Goal: Task Accomplishment & Management: Manage account settings

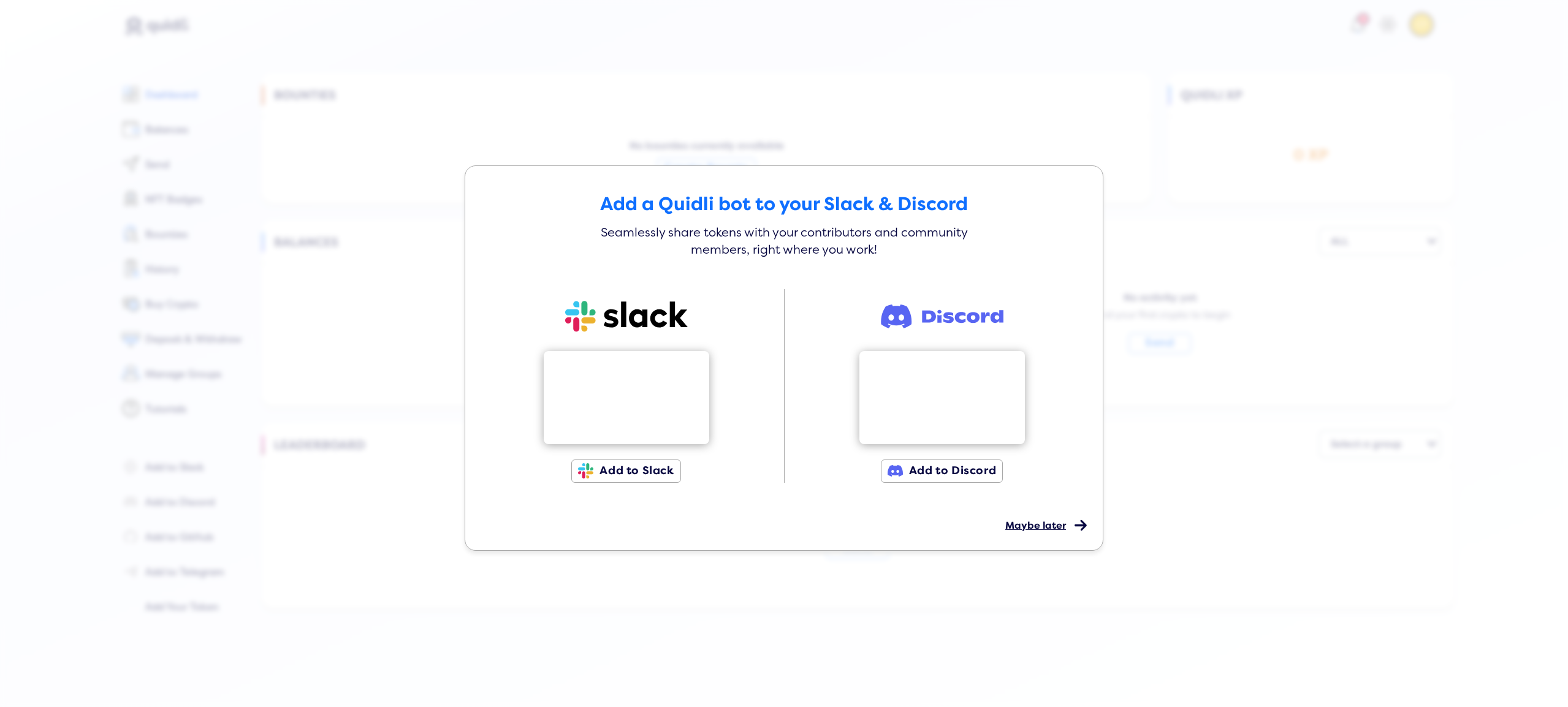
click at [1016, 516] on div "Maybe later" at bounding box center [1042, 516] width 73 height 30
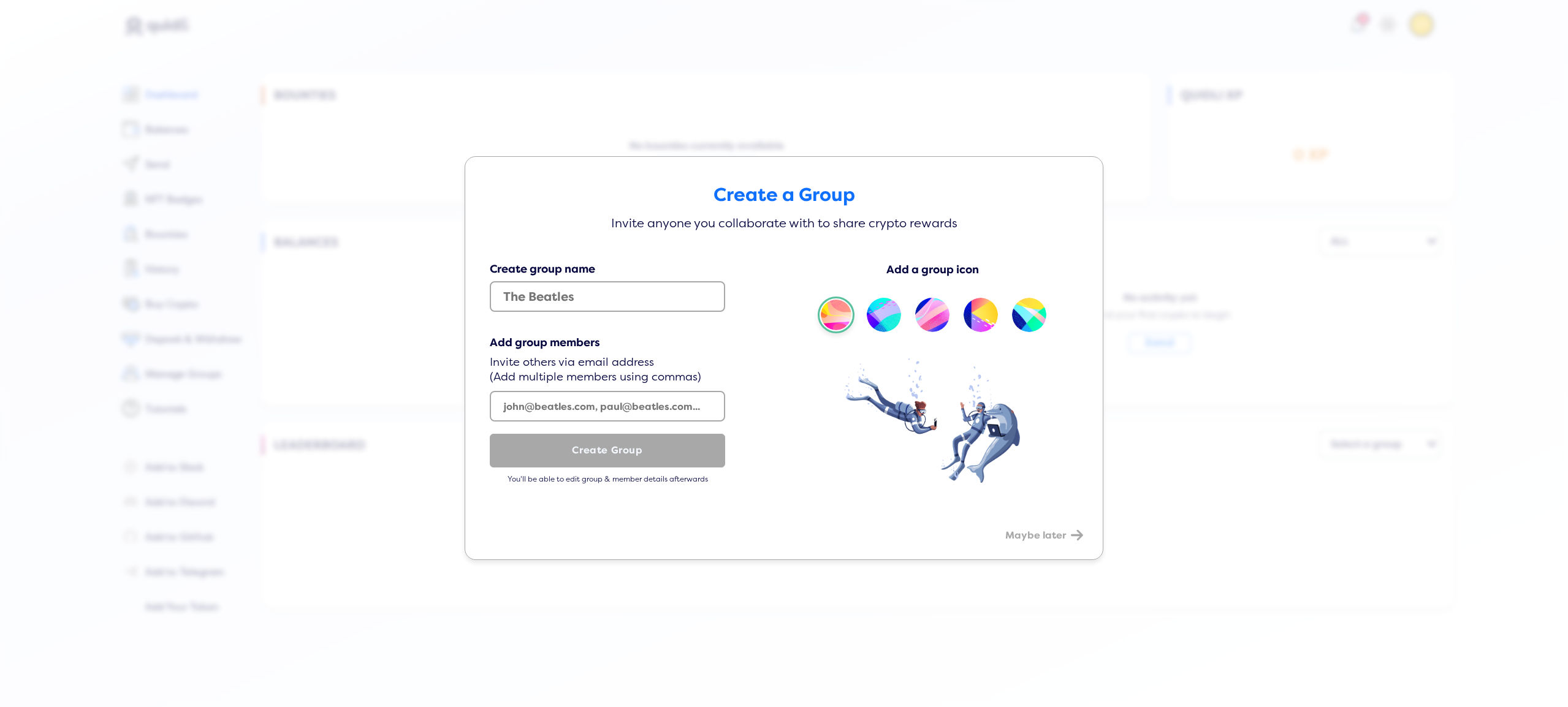
click at [912, 314] on div at bounding box center [933, 315] width 230 height 37
click at [932, 314] on img at bounding box center [932, 315] width 37 height 37
click at [534, 305] on input "text" at bounding box center [607, 296] width 236 height 30
type input "sadasd"
click at [537, 404] on input "text" at bounding box center [607, 406] width 236 height 30
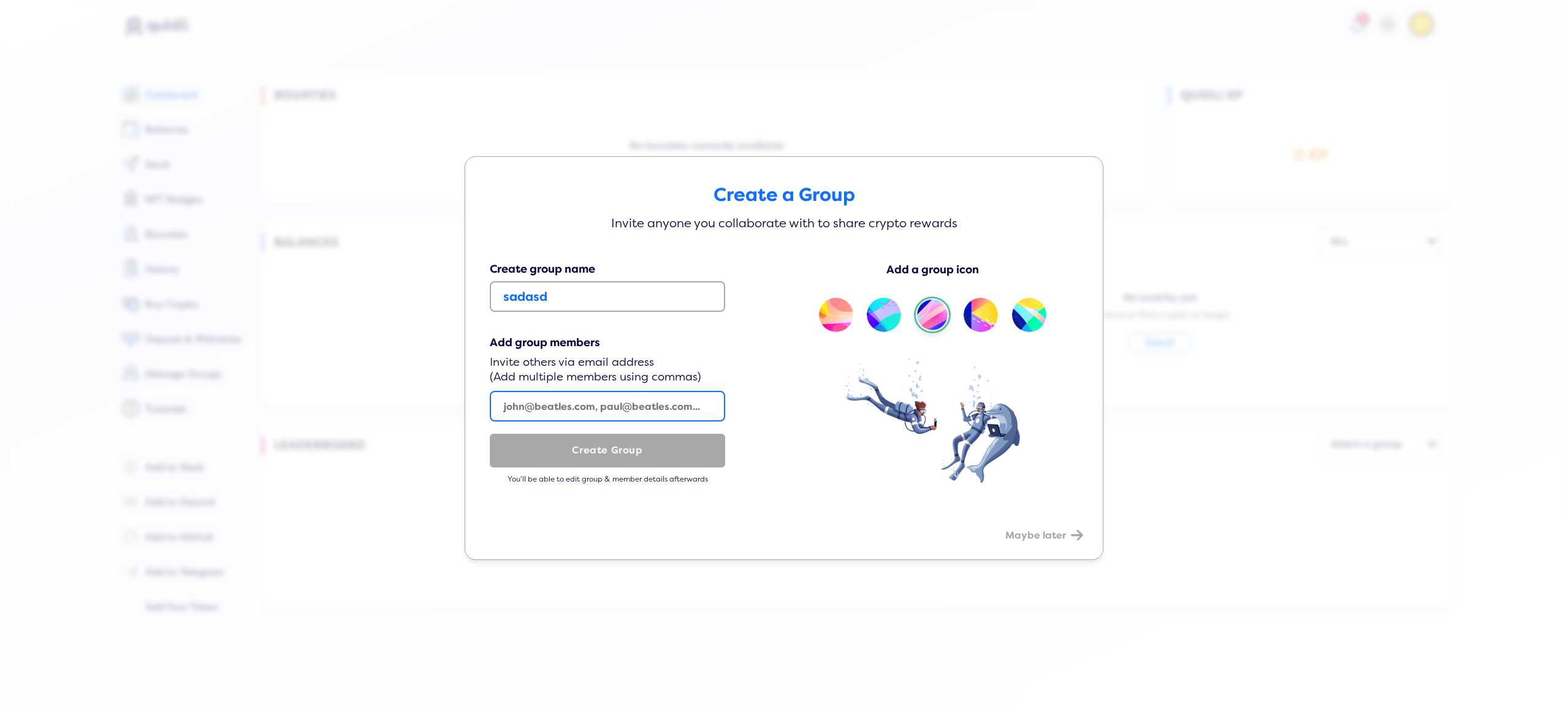
click at [537, 405] on input "text" at bounding box center [607, 406] width 236 height 30
type input "sadAD@."
click at [1042, 539] on span "Maybe later" at bounding box center [1036, 535] width 61 height 13
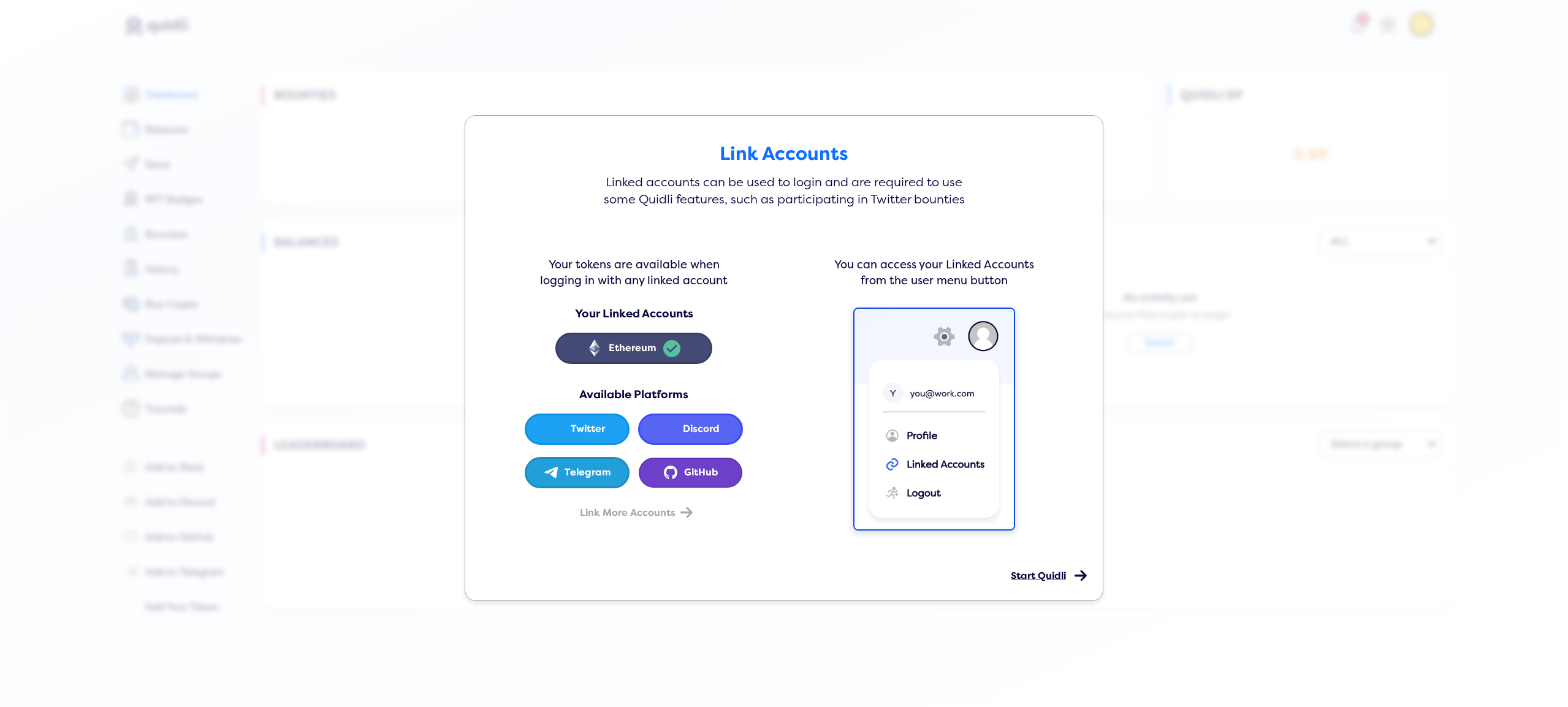
click at [1048, 576] on span "Start Quidli" at bounding box center [1039, 576] width 55 height 13
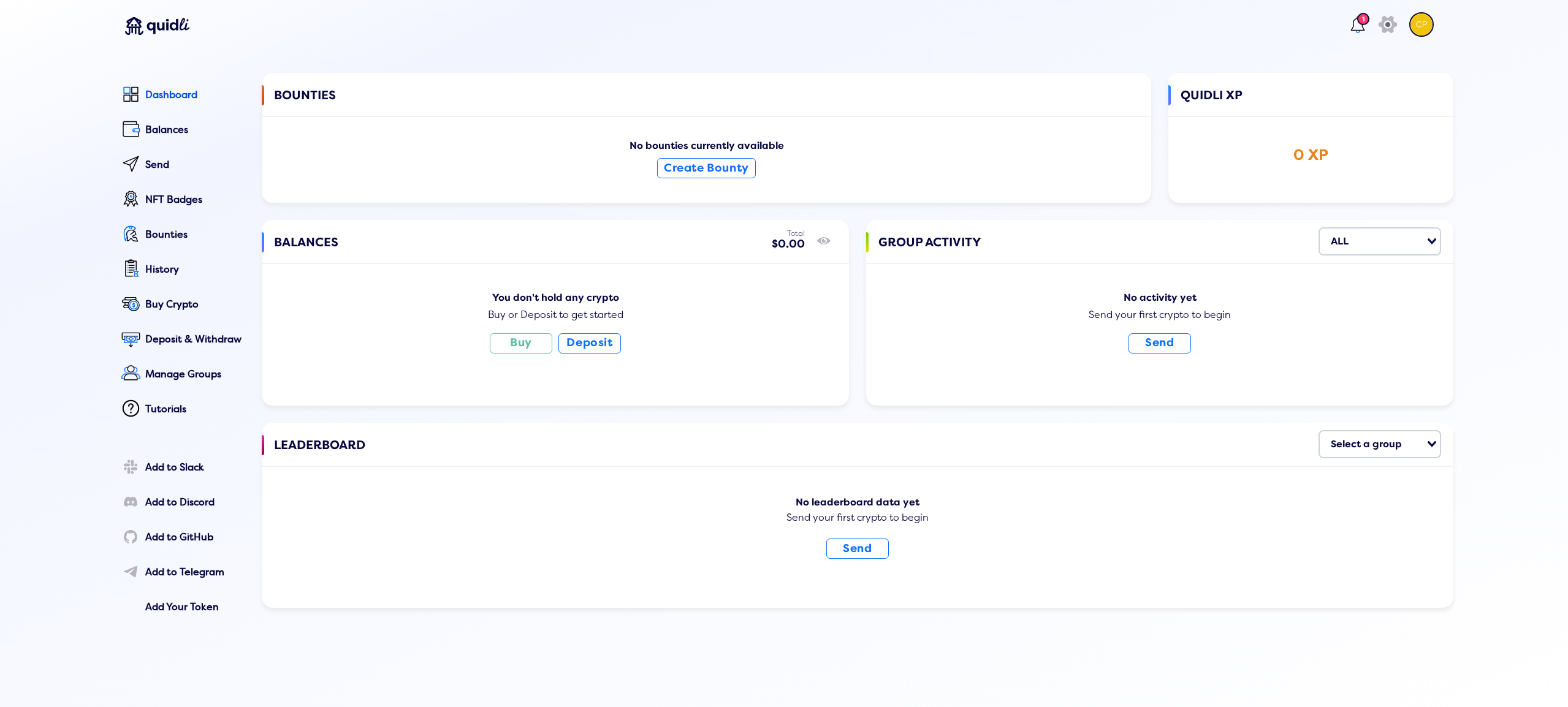
click at [530, 21] on header "1 icon" at bounding box center [778, 27] width 1336 height 55
click at [1353, 240] on input "Search for option" at bounding box center [1388, 242] width 73 height 21
click at [1383, 292] on div "ALL" at bounding box center [1401, 289] width 67 height 14
click at [1491, 248] on div "1 icon Dashboard Balances Send NFT Badges Bounties History Buy Crypto Deposit &…" at bounding box center [784, 331] width 1568 height 663
click at [1393, 446] on div "Select a group" at bounding box center [1373, 443] width 106 height 23
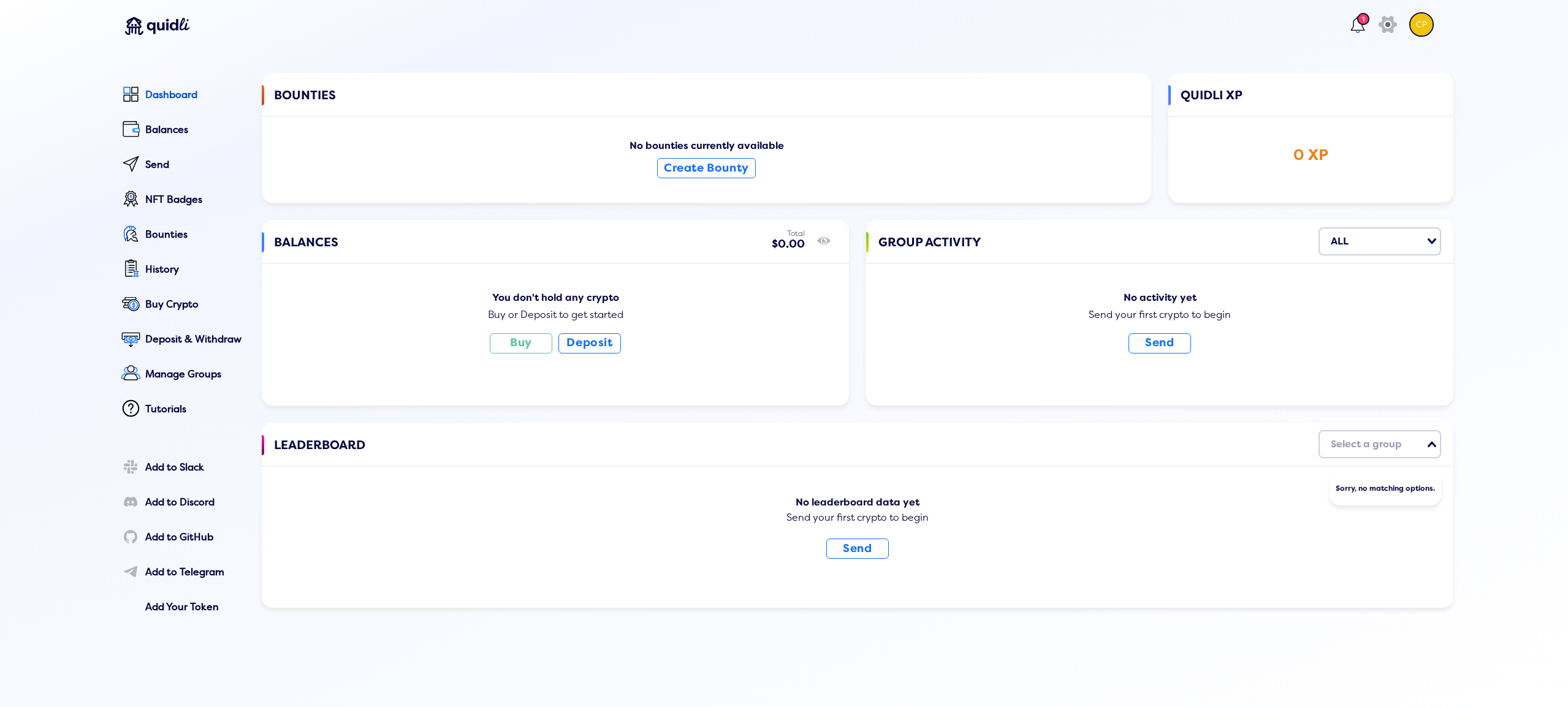
click at [1347, 438] on input "Search for option" at bounding box center [1373, 444] width 104 height 21
drag, startPoint x: 960, startPoint y: 435, endPoint x: 1164, endPoint y: 355, distance: 219.1
click at [966, 434] on div "LEADERBOARD Select a group Loading... Sorry, no matching options. No leaderboar…" at bounding box center [857, 516] width 1192 height 185
click at [179, 137] on link "Balances" at bounding box center [181, 131] width 127 height 28
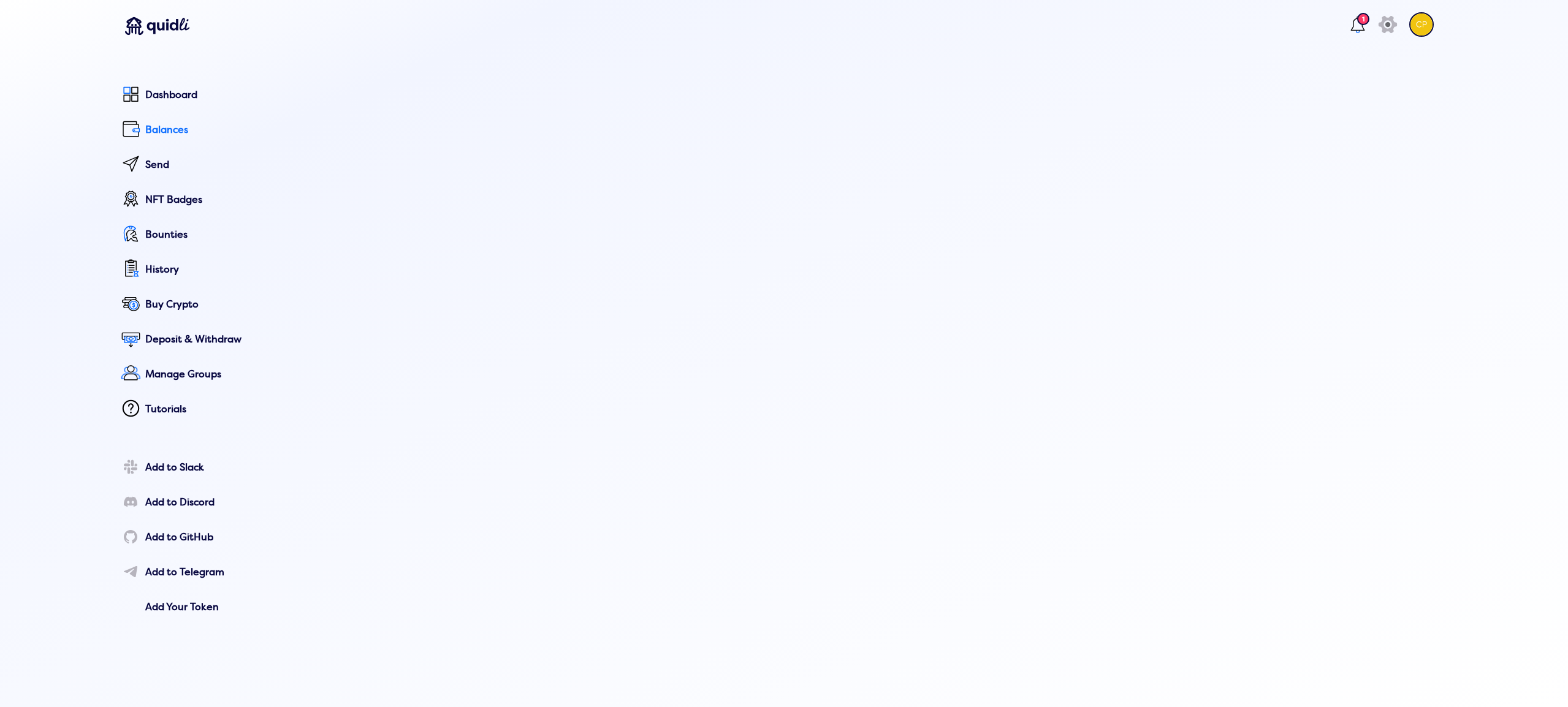
click at [166, 132] on div "Balances" at bounding box center [195, 129] width 99 height 11
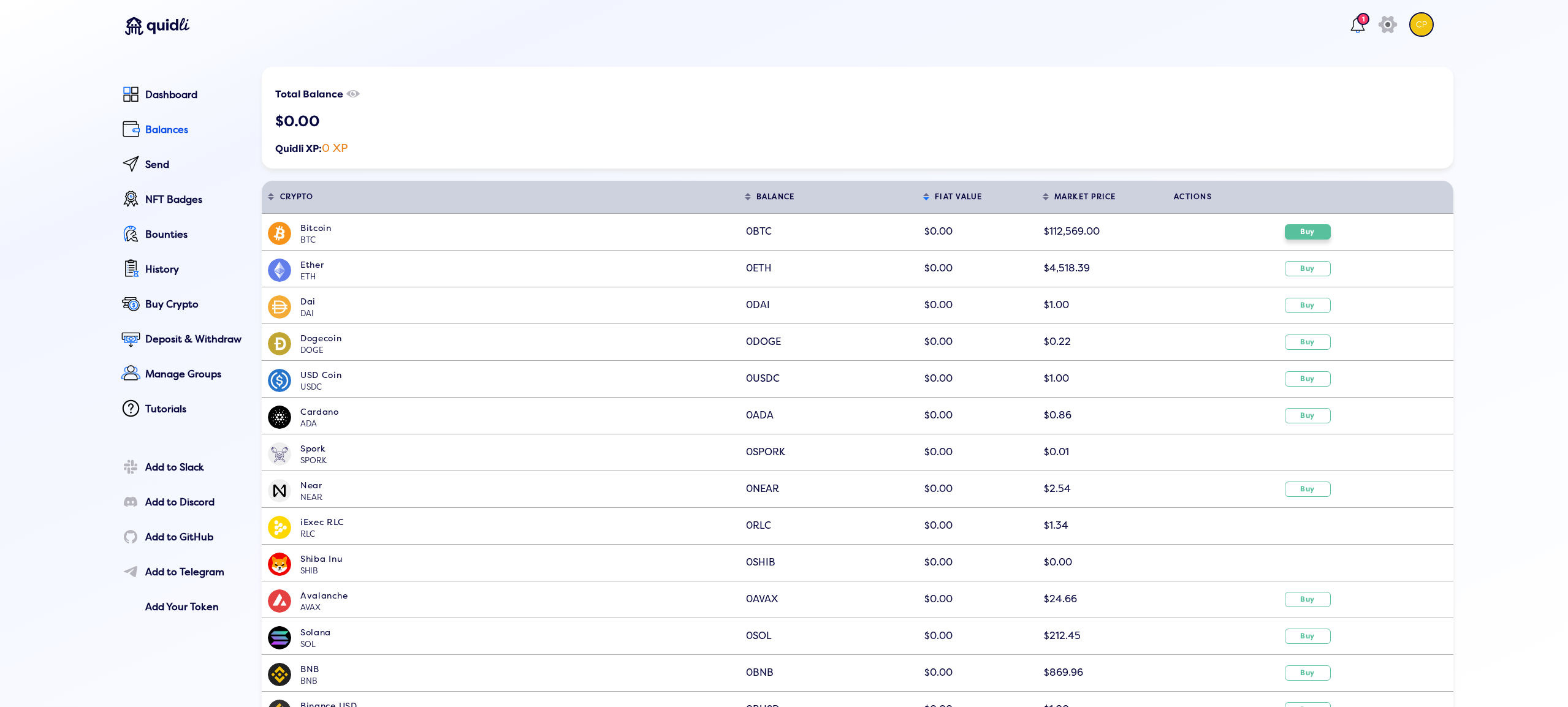
click at [1313, 233] on button "Buy" at bounding box center [1308, 232] width 46 height 15
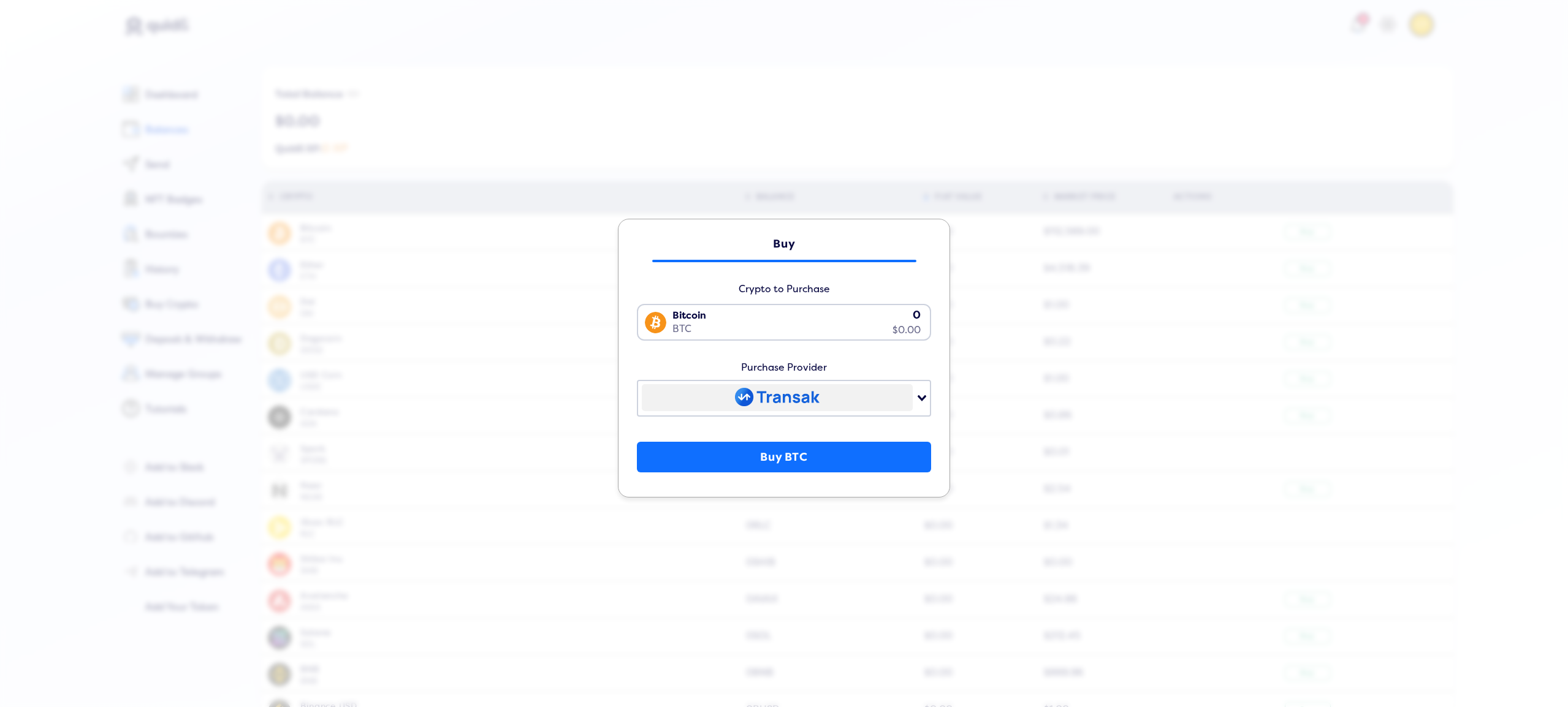
click at [780, 394] on div "Search for option" at bounding box center [777, 397] width 271 height 27
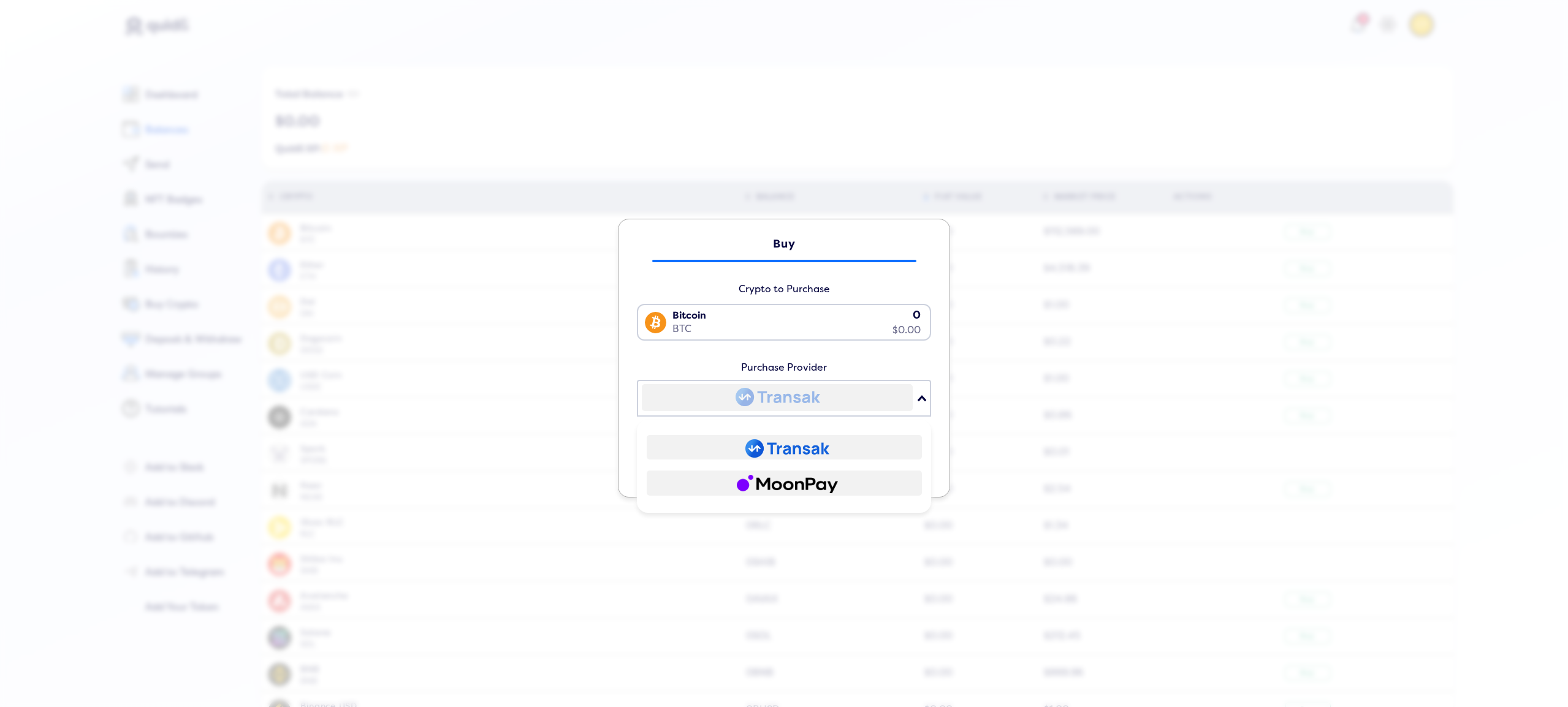
click at [941, 339] on div "Buy Crypto to Purchase Bitcoin BTC 0 $0.00 Loading... Purchase Provider Loading…" at bounding box center [784, 358] width 332 height 279
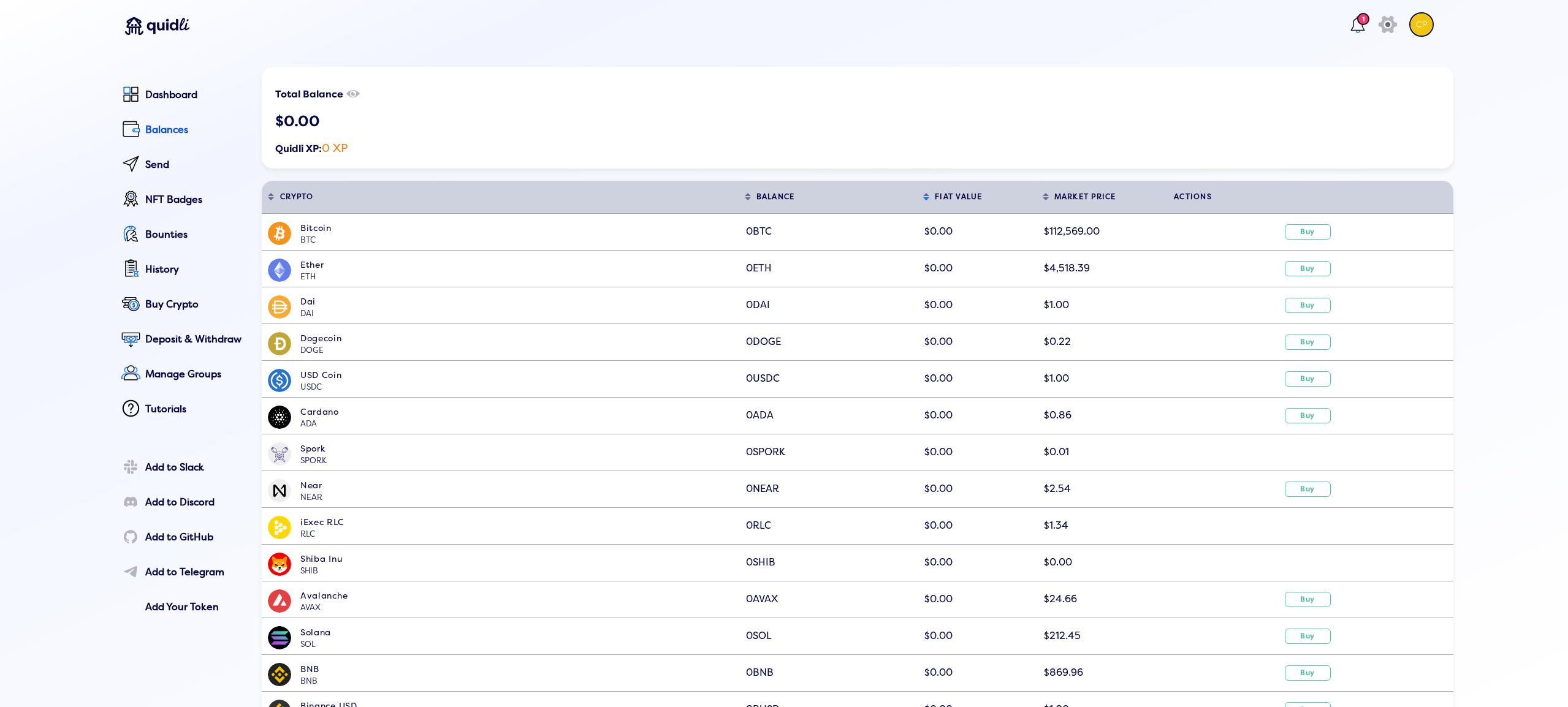
click at [1128, 307] on div "Buy Crypto to Purchase Bitcoin BTC 0 $0.00 Loading... Purchase Provider Loading…" at bounding box center [784, 346] width 1568 height 707
click at [170, 167] on div "Send" at bounding box center [195, 164] width 99 height 11
click at [159, 271] on div "History" at bounding box center [195, 269] width 99 height 11
select select "50"
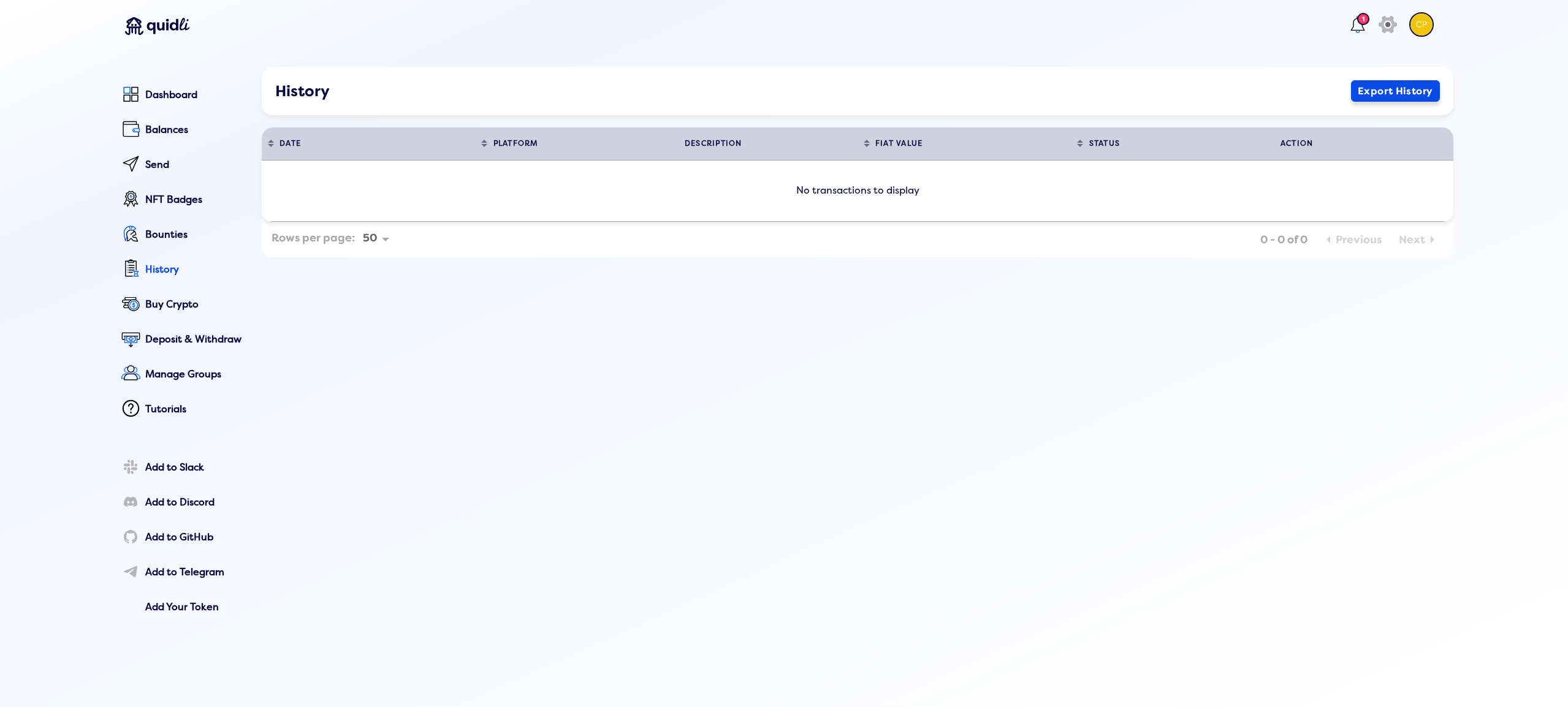
click at [1363, 97] on button "Export History" at bounding box center [1395, 91] width 89 height 21
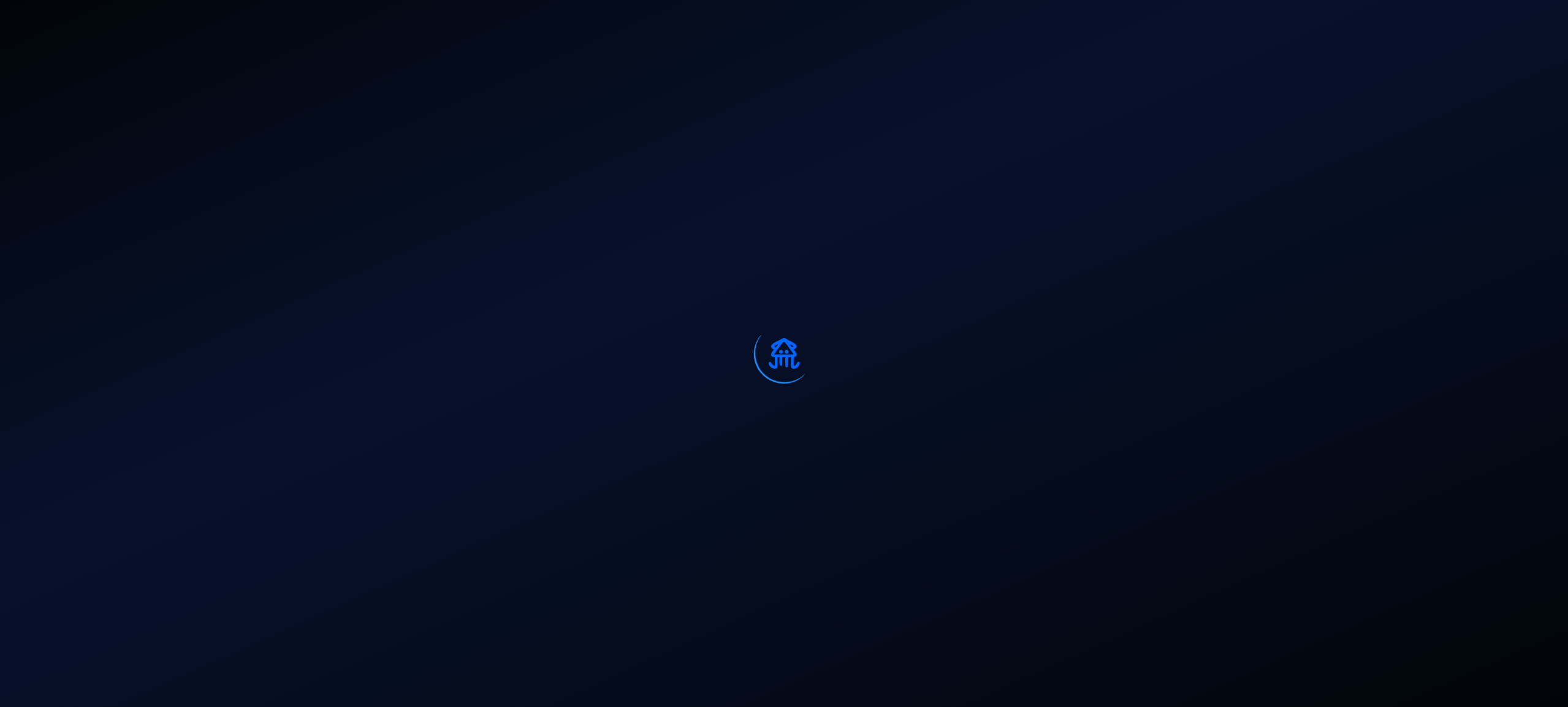
select select "50"
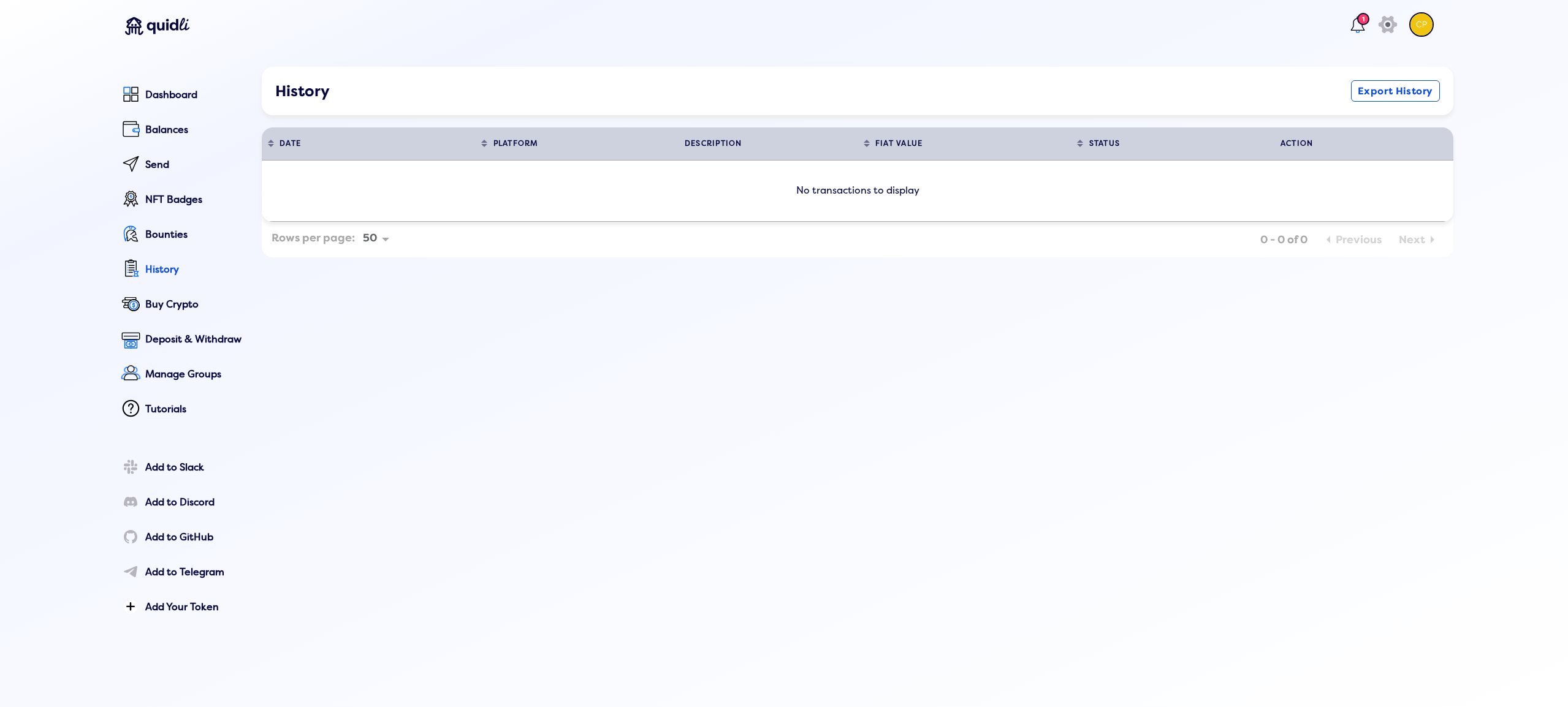
click at [395, 686] on div "1 icon Dashboard Balances Send NFT Badges Bounties History Buy Crypto Deposit &…" at bounding box center [784, 353] width 1568 height 707
click at [405, 558] on div "History Export History DATE Sort table by DATE in descending order PLATFORM Sor…" at bounding box center [857, 343] width 1192 height 553
click at [259, 305] on div "1 icon Dashboard Balances Send NFT Badges Bounties History Buy Crypto Deposit &…" at bounding box center [784, 331] width 1373 height 663
